Goal: Information Seeking & Learning: Learn about a topic

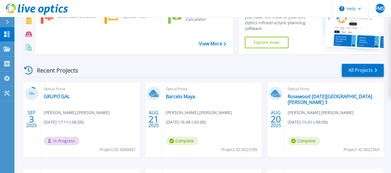
scroll to position [61, 0]
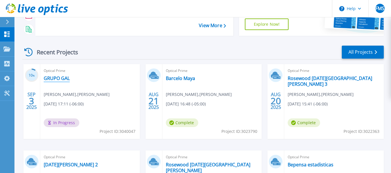
click at [51, 80] on link "GRUPO GAL" at bounding box center [57, 78] width 26 height 6
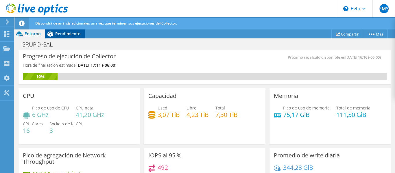
click at [60, 33] on span "Rendimiento" at bounding box center [67, 33] width 25 height 5
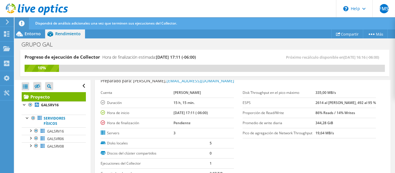
scroll to position [22, 0]
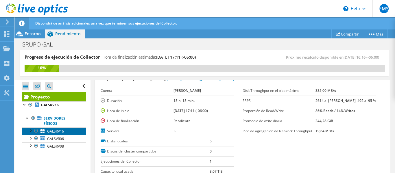
click at [58, 132] on span "GALSRV16" at bounding box center [55, 131] width 17 height 5
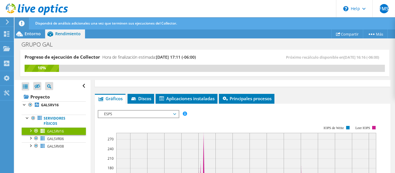
scroll to position [99, 0]
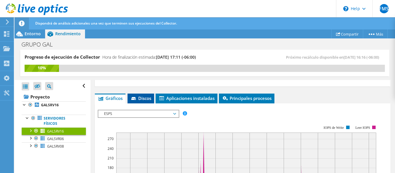
click at [135, 99] on icon at bounding box center [134, 99] width 6 height 4
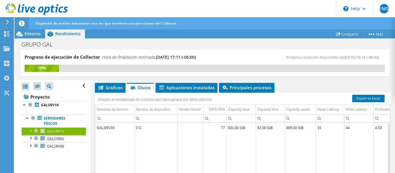
scroll to position [110, 0]
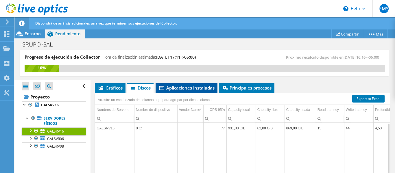
click at [185, 88] on span "Aplicaciones instaladas" at bounding box center [186, 88] width 56 height 6
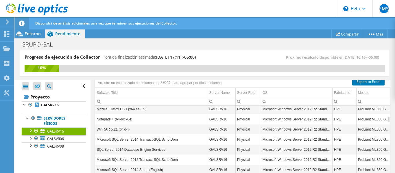
scroll to position [0, 0]
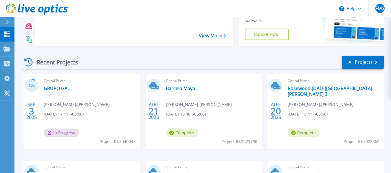
scroll to position [51, 0]
click at [178, 90] on link "Barcelo Maya" at bounding box center [180, 88] width 29 height 6
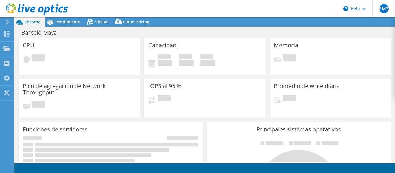
select select "USD"
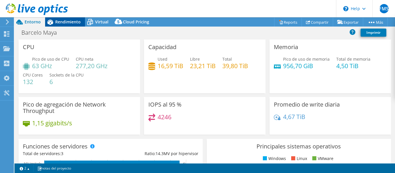
click at [67, 23] on span "Rendimiento" at bounding box center [67, 21] width 25 height 5
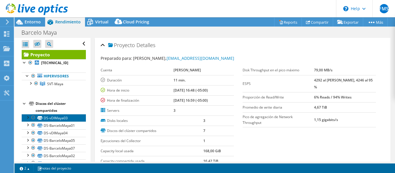
click at [51, 118] on link "DS-vDIMaya03" at bounding box center [54, 118] width 64 height 8
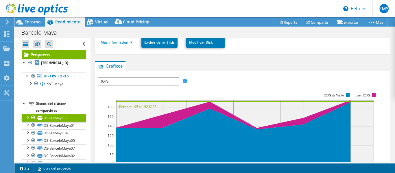
scroll to position [94, 0]
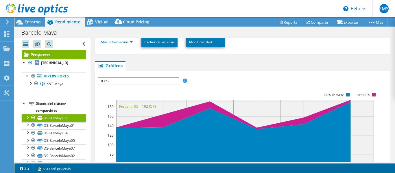
click at [26, 118] on div at bounding box center [28, 117] width 6 height 6
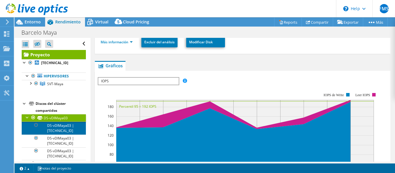
click at [59, 127] on link "DS-vDIMaya03 | [TECHNICAL_ID]" at bounding box center [54, 128] width 64 height 13
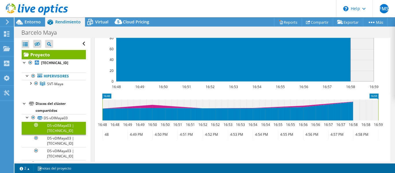
scroll to position [231, 0]
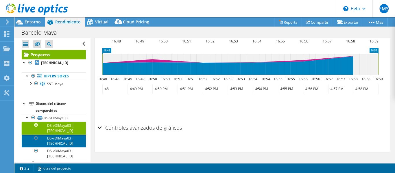
click at [62, 143] on link "DS-vDIMaya03 | [TECHNICAL_ID]" at bounding box center [54, 141] width 64 height 13
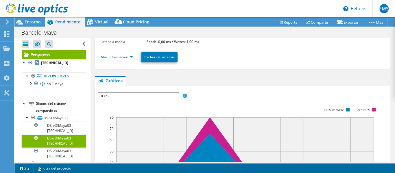
scroll to position [0, 0]
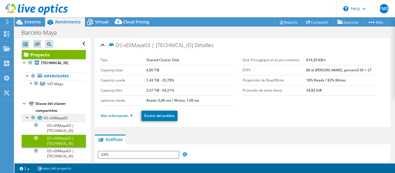
click at [27, 118] on div at bounding box center [28, 117] width 6 height 6
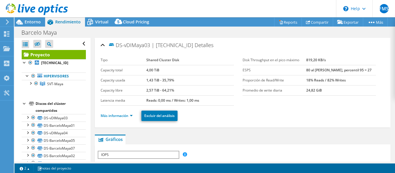
click at [23, 105] on div at bounding box center [25, 103] width 6 height 6
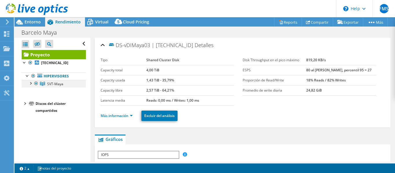
click at [31, 84] on div at bounding box center [30, 83] width 6 height 6
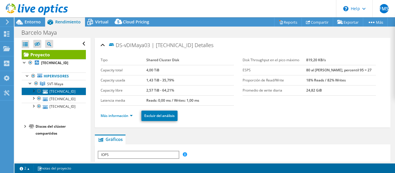
click at [56, 92] on link "[TECHNICAL_ID]" at bounding box center [54, 92] width 64 height 8
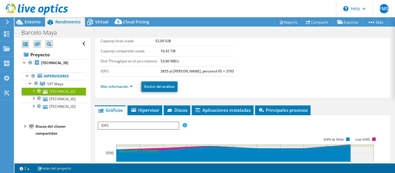
scroll to position [50, 0]
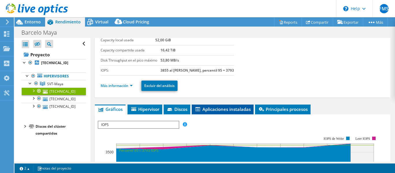
click at [222, 114] on li "Aplicaciones instaladas" at bounding box center [223, 110] width 62 height 10
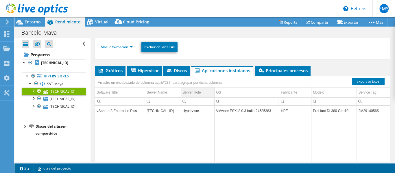
scroll to position [90, 0]
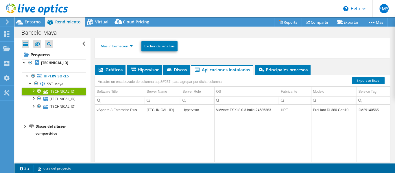
click at [34, 91] on div at bounding box center [33, 91] width 6 height 6
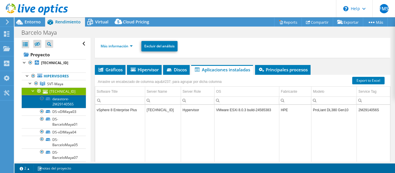
click at [62, 104] on link "datastore-2M2914056S" at bounding box center [54, 101] width 64 height 13
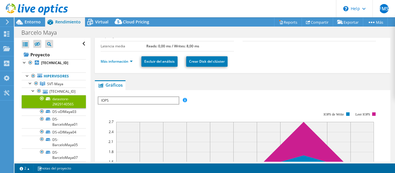
scroll to position [53, 0]
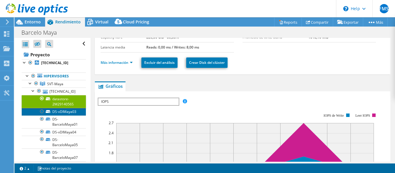
click at [52, 115] on link "DS-vDIMaya03" at bounding box center [54, 112] width 64 height 8
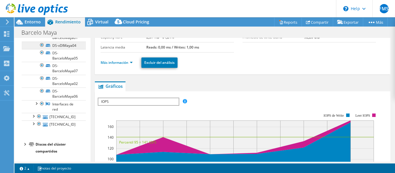
scroll to position [90, 0]
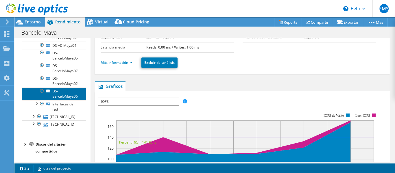
click at [57, 99] on link "DS-BarceloMaya06" at bounding box center [54, 94] width 64 height 13
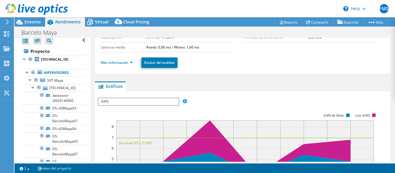
scroll to position [0, 0]
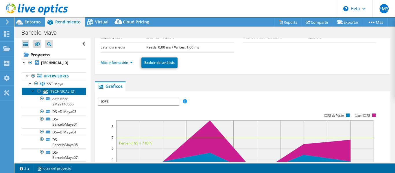
click at [58, 91] on link "[TECHNICAL_ID]" at bounding box center [54, 92] width 64 height 8
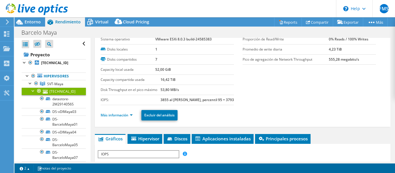
scroll to position [21, 0]
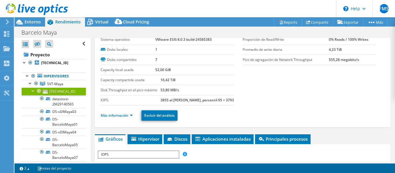
click at [33, 90] on div at bounding box center [33, 91] width 6 height 6
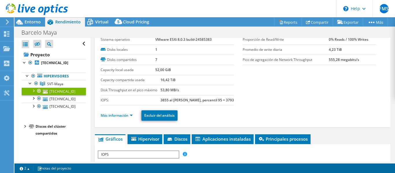
click at [31, 91] on div at bounding box center [33, 91] width 6 height 6
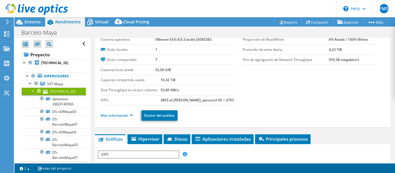
click at [31, 91] on div at bounding box center [33, 91] width 6 height 6
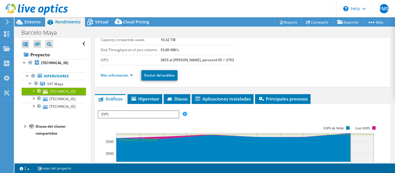
scroll to position [61, 0]
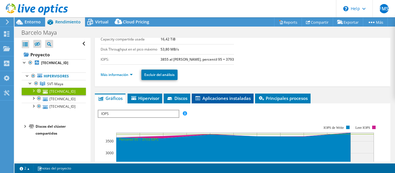
click at [226, 98] on span "Aplicaciones instaladas" at bounding box center [223, 98] width 56 height 6
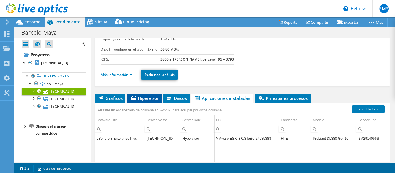
click at [141, 101] on span "Hipervisor" at bounding box center [144, 98] width 29 height 6
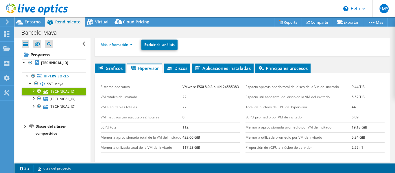
scroll to position [92, 0]
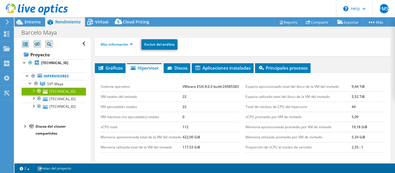
click at [114, 102] on td "VM totales del invitado" at bounding box center [142, 97] width 82 height 10
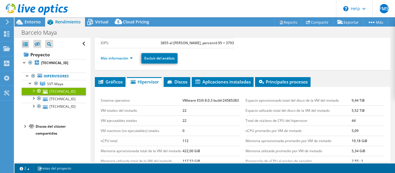
scroll to position [78, 0]
click at [112, 115] on td "VM totales del invitado" at bounding box center [142, 110] width 82 height 10
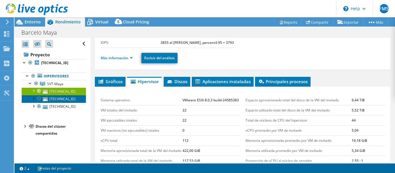
click at [54, 100] on link "[TECHNICAL_ID]" at bounding box center [54, 99] width 64 height 8
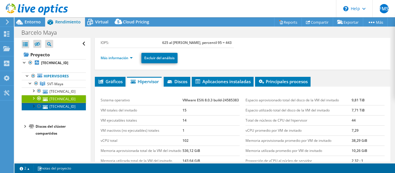
click at [52, 109] on link "[TECHNICAL_ID]" at bounding box center [54, 107] width 64 height 8
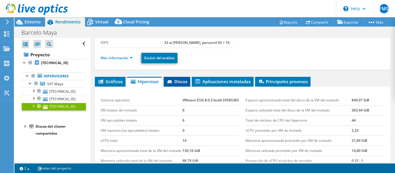
click at [177, 84] on span "Discos" at bounding box center [177, 82] width 21 height 6
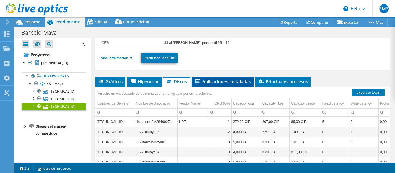
click at [212, 83] on span "Aplicaciones instaladas" at bounding box center [223, 82] width 56 height 6
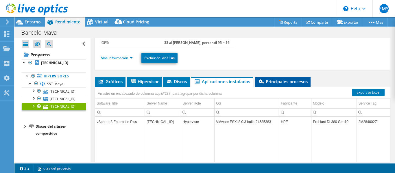
click at [284, 81] on span "Principales procesos" at bounding box center [283, 82] width 50 height 6
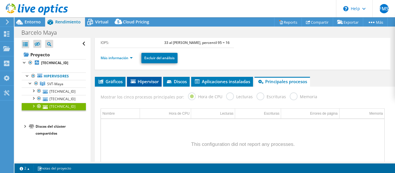
click at [139, 82] on span "Hipervisor" at bounding box center [144, 82] width 29 height 6
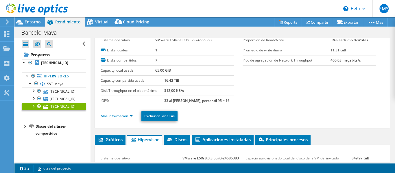
scroll to position [18, 0]
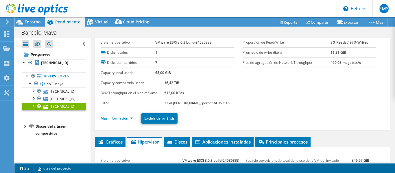
click at [34, 108] on div at bounding box center [33, 106] width 6 height 6
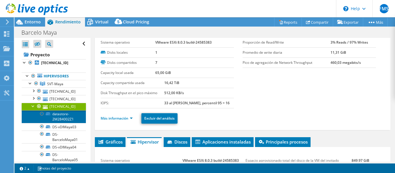
click at [61, 118] on link "datastore-2M284002Z1" at bounding box center [54, 116] width 64 height 13
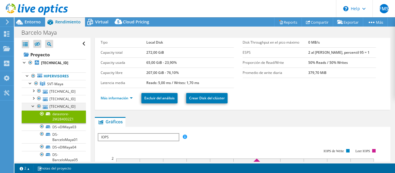
click at [32, 106] on div at bounding box center [33, 106] width 6 height 6
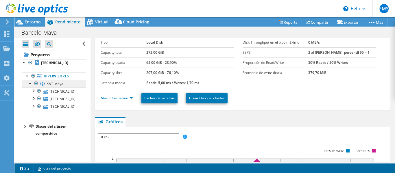
click at [56, 86] on span "SVT-Maya" at bounding box center [55, 84] width 16 height 5
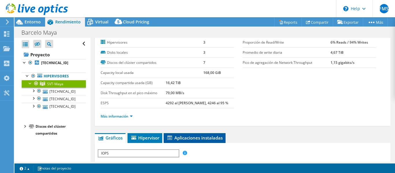
click at [196, 139] on span "Aplicaciones instaladas" at bounding box center [195, 138] width 56 height 6
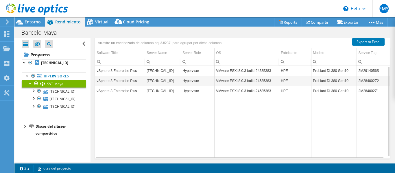
scroll to position [0, 0]
click at [110, 71] on td "vSphere 8 Enterprise Plus" at bounding box center [120, 71] width 50 height 10
click at [30, 84] on div at bounding box center [30, 83] width 6 height 6
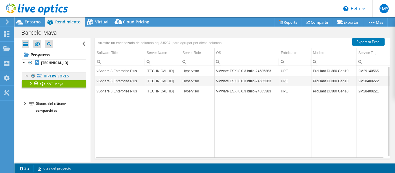
click at [47, 76] on link "Hipervisores" at bounding box center [54, 77] width 64 height 8
click at [25, 75] on div at bounding box center [28, 76] width 6 height 6
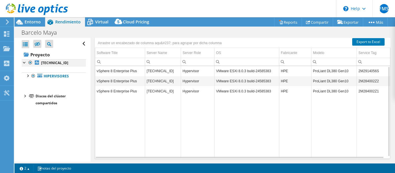
click at [25, 63] on div at bounding box center [25, 62] width 6 height 6
click at [23, 62] on div at bounding box center [25, 62] width 6 height 6
click at [27, 75] on div at bounding box center [28, 76] width 6 height 6
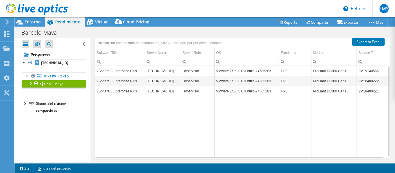
click at [31, 83] on div at bounding box center [30, 83] width 6 height 6
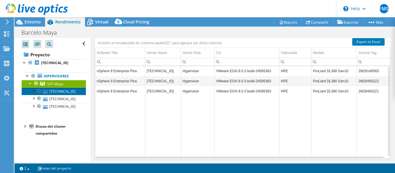
click at [57, 91] on link "[TECHNICAL_ID]" at bounding box center [54, 92] width 64 height 8
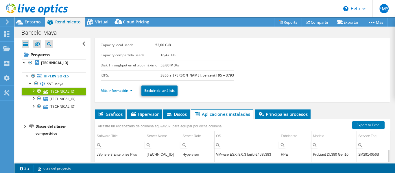
scroll to position [45, 0]
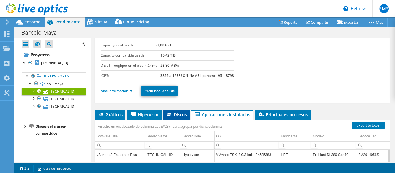
click at [180, 114] on span "Discos" at bounding box center [176, 115] width 21 height 6
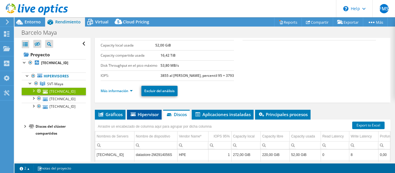
click at [144, 112] on span "Hipervisor" at bounding box center [144, 115] width 29 height 6
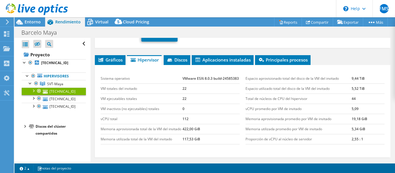
scroll to position [100, 0]
click at [188, 93] on td "22" at bounding box center [210, 88] width 57 height 10
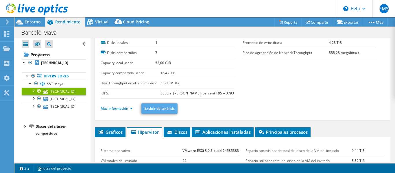
scroll to position [26, 0]
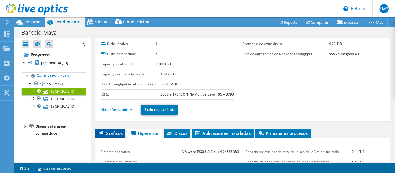
click at [107, 137] on li "Gráficos" at bounding box center [110, 134] width 31 height 10
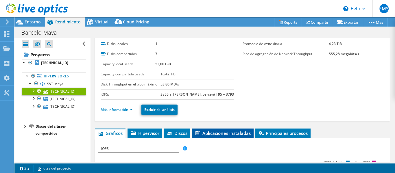
scroll to position [78, 0]
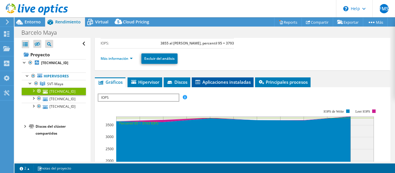
click at [222, 81] on span "Aplicaciones instaladas" at bounding box center [223, 82] width 56 height 6
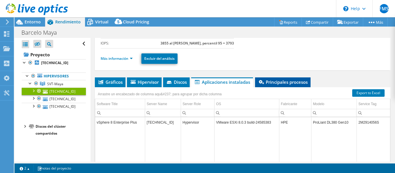
click at [278, 83] on span "Principales procesos" at bounding box center [283, 82] width 50 height 6
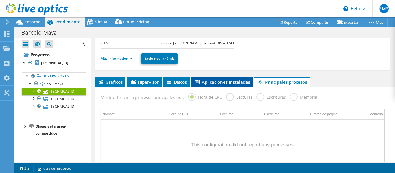
click at [217, 82] on span "Aplicaciones instaladas" at bounding box center [222, 82] width 56 height 6
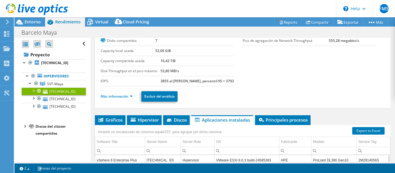
scroll to position [39, 0]
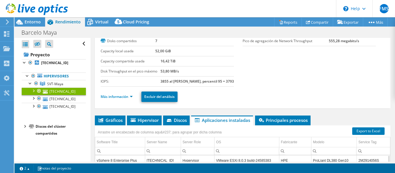
click at [345, 82] on section "Sistema operativo VMware ESXi 8.0.3 build-24585383 Disks locales 1 Disks compar…" at bounding box center [243, 51] width 284 height 71
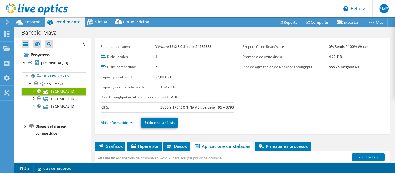
scroll to position [14, 0]
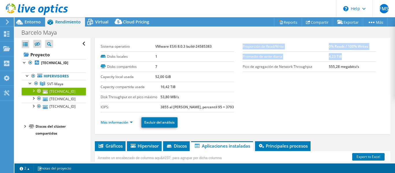
drag, startPoint x: 338, startPoint y: 57, endPoint x: 266, endPoint y: 93, distance: 80.7
click at [266, 93] on section "Sistema operativo VMware ESXi 8.0.3 build-24585383 Disks locales 1 Disks compar…" at bounding box center [243, 77] width 284 height 71
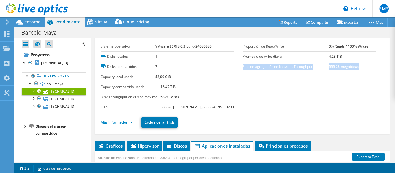
click at [266, 93] on section "Sistema operativo VMware ESXi 8.0.3 build-24585383 Disks locales 1 Disks compar…" at bounding box center [243, 77] width 284 height 71
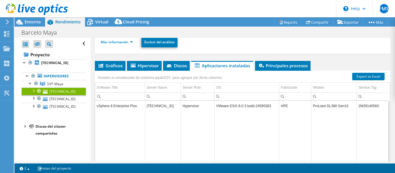
scroll to position [148, 0]
